Goal: Information Seeking & Learning: Learn about a topic

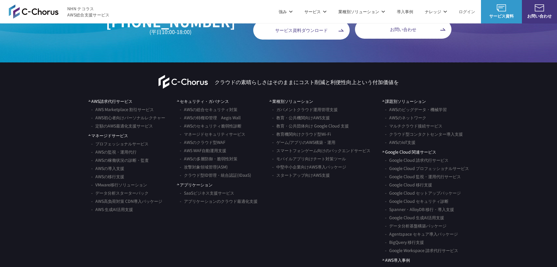
scroll to position [3469, 0]
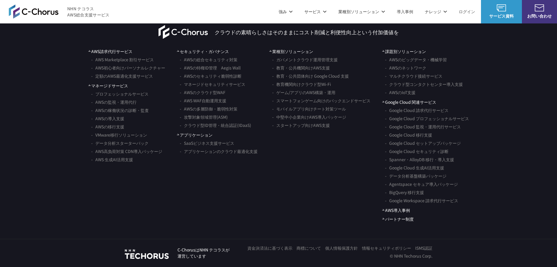
click at [120, 51] on link "AWS請求代行サービス" at bounding box center [110, 51] width 44 height 6
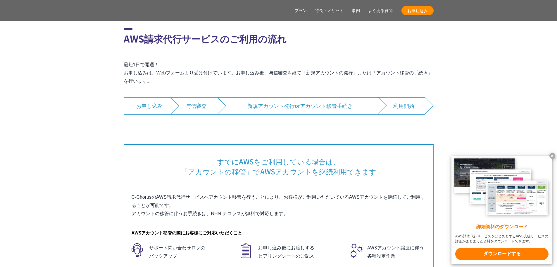
scroll to position [3745, 0]
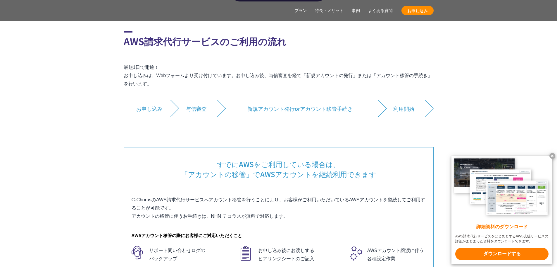
click at [555, 155] on x-t at bounding box center [553, 156] width 6 height 6
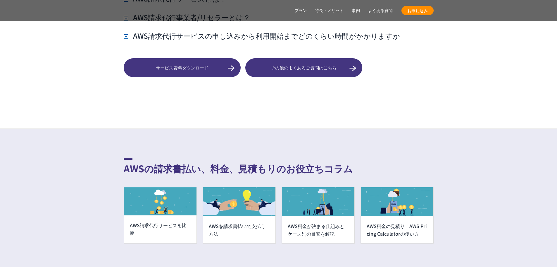
scroll to position [4711, 0]
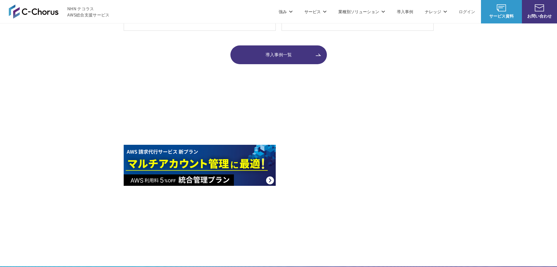
scroll to position [936, 0]
